Goal: Obtain resource: Download file/media

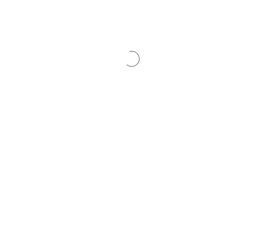
scroll to position [3, 0]
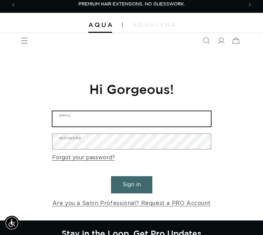
type input "jlvannoy013@gmail.com"
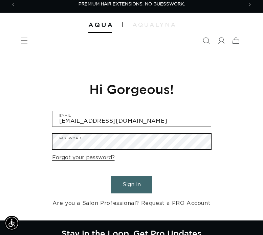
click at [131, 184] on button "Sign in" at bounding box center [131, 184] width 41 height 17
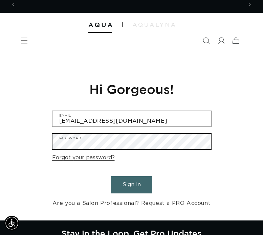
scroll to position [0, 454]
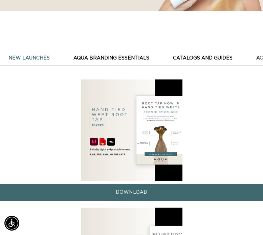
click at [146, 59] on button "AQUA BRANDING ESSENTIALS" at bounding box center [111, 58] width 89 height 14
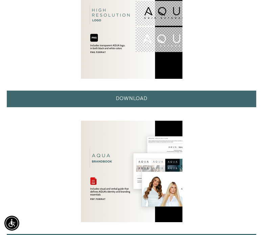
click at [146, 99] on link "DOWNLOAD" at bounding box center [131, 99] width 249 height 17
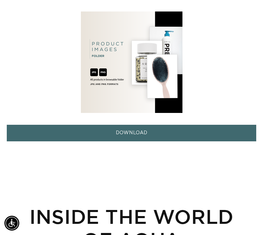
scroll to position [372, 0]
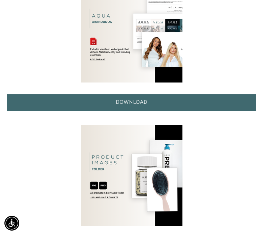
click at [108, 103] on link "DOWNLOAD" at bounding box center [131, 102] width 249 height 17
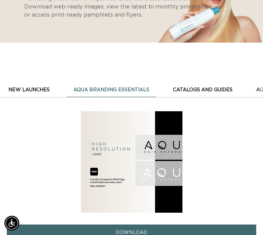
scroll to position [99, 0]
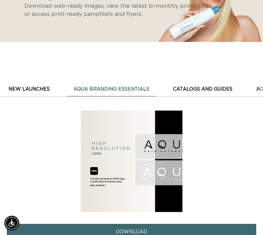
click at [126, 91] on button "AQUA BRANDING ESSENTIALS" at bounding box center [111, 89] width 89 height 14
click at [46, 88] on button "New Launches" at bounding box center [29, 89] width 55 height 14
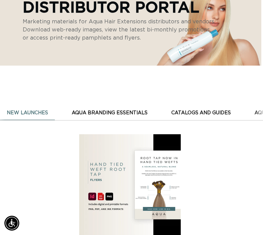
scroll to position [0, 227]
click at [115, 111] on button "AQUA BRANDING ESSENTIALS" at bounding box center [109, 113] width 89 height 14
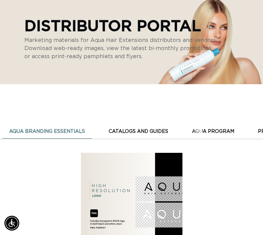
scroll to position [0, 57]
click at [71, 130] on button "AQUA BRANDING ESSENTIALS" at bounding box center [53, 132] width 89 height 14
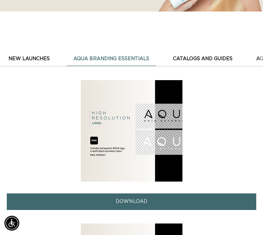
click at [132, 199] on link "DOWNLOAD" at bounding box center [131, 201] width 249 height 17
